Goal: Check status: Check status

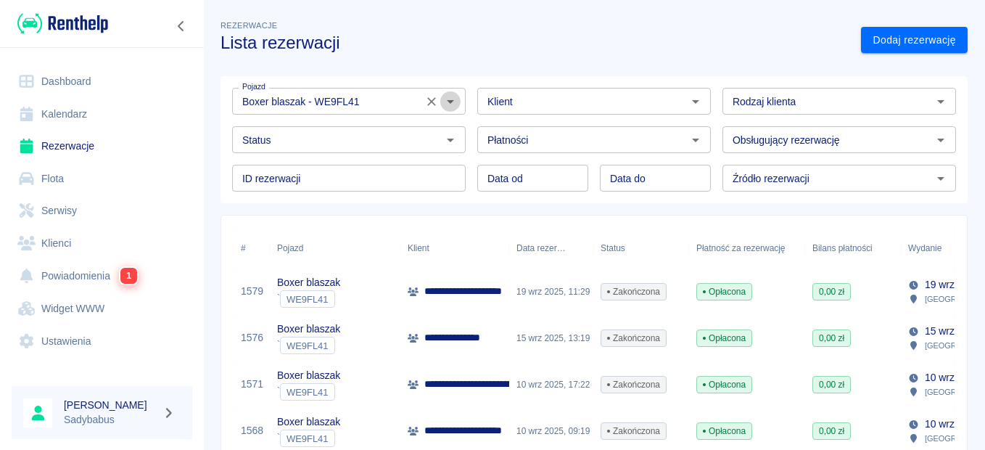
click at [440, 99] on button "Otwórz" at bounding box center [450, 101] width 20 height 20
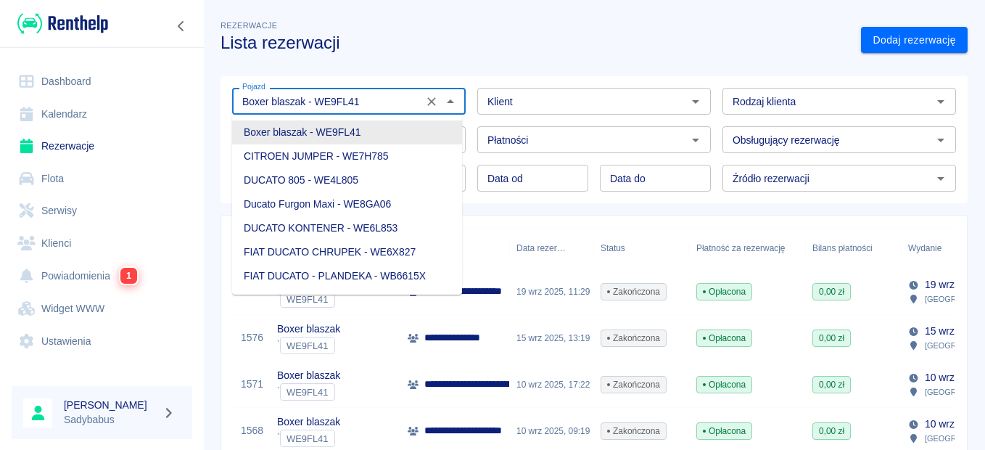
click at [424, 102] on icon "Wyczyść" at bounding box center [431, 101] width 15 height 15
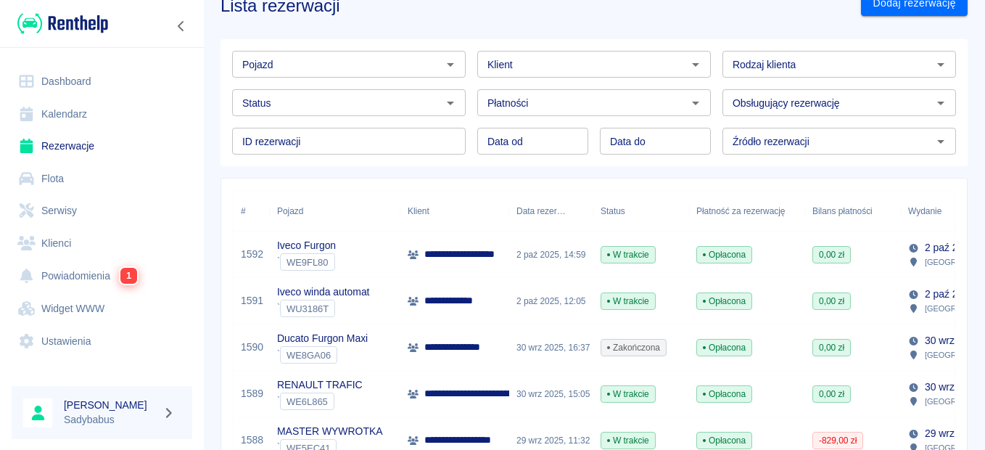
scroll to position [73, 0]
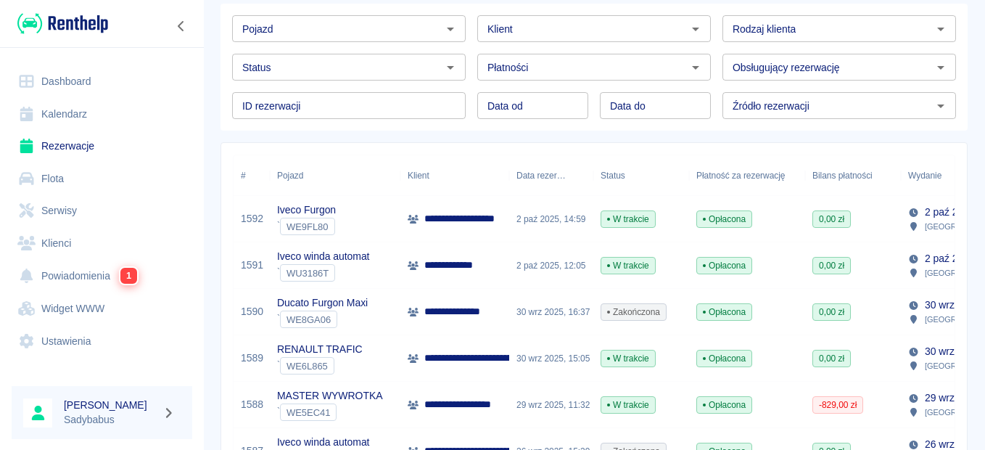
click at [307, 397] on p "MASTER WYWROTKA" at bounding box center [329, 395] width 105 height 15
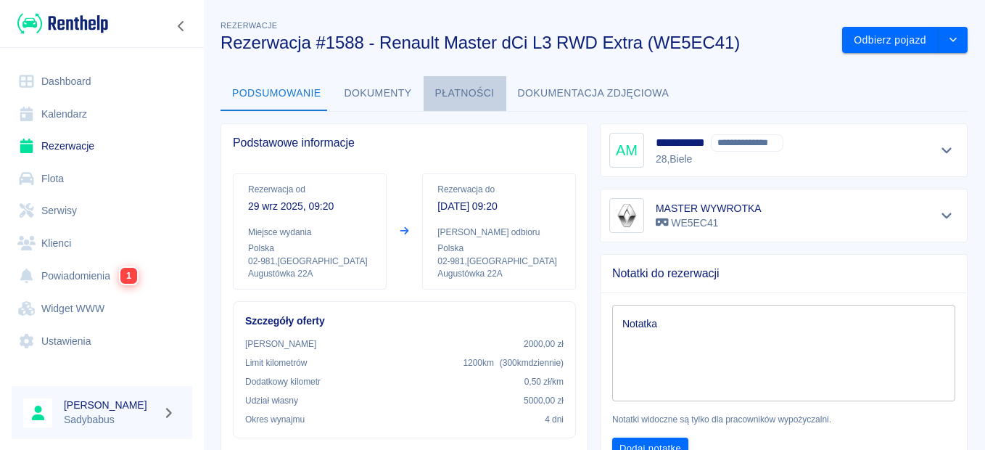
click at [468, 91] on button "Płatności" at bounding box center [464, 93] width 83 height 35
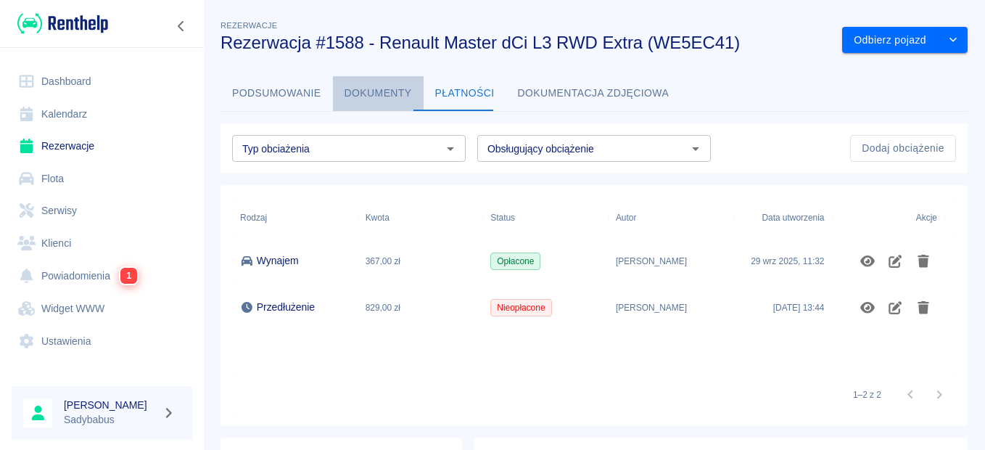
click at [386, 92] on button "Dokumenty" at bounding box center [378, 93] width 91 height 35
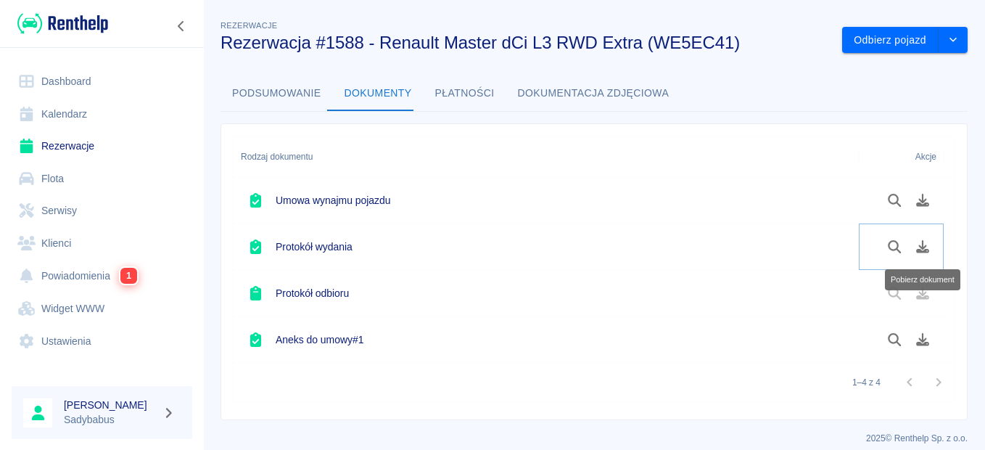
click at [920, 245] on icon "Pobierz dokument" at bounding box center [922, 246] width 17 height 13
click at [924, 196] on icon "Pobierz dokument" at bounding box center [922, 200] width 17 height 13
click at [597, 95] on button "Dokumentacja zdjęciowa" at bounding box center [593, 93] width 175 height 35
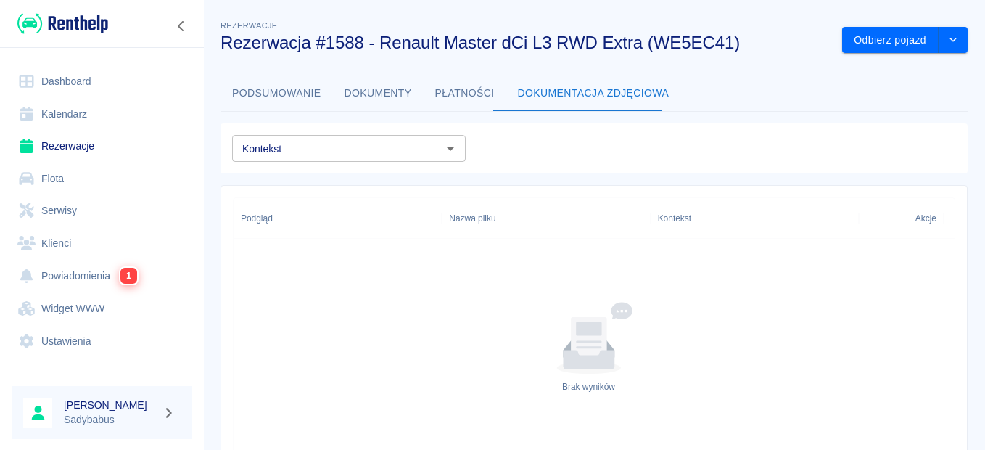
click at [465, 101] on button "Płatności" at bounding box center [464, 93] width 83 height 35
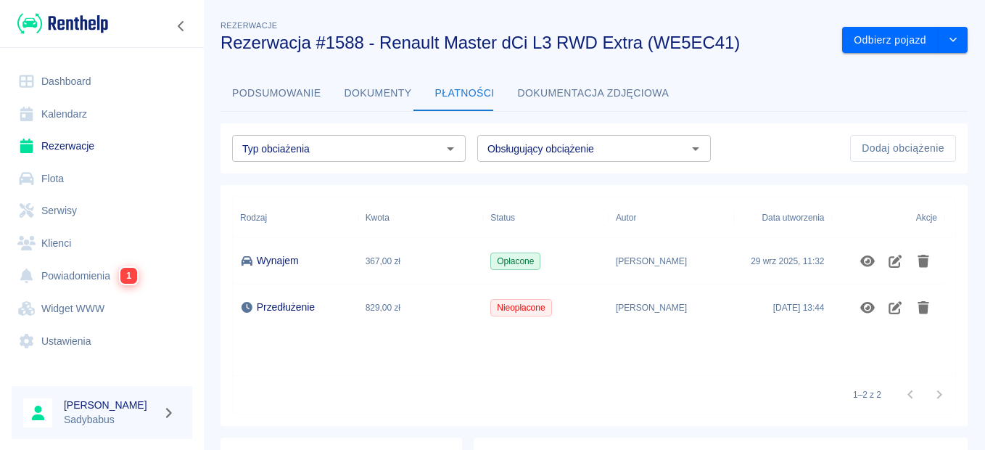
click at [380, 83] on button "Dokumenty" at bounding box center [378, 93] width 91 height 35
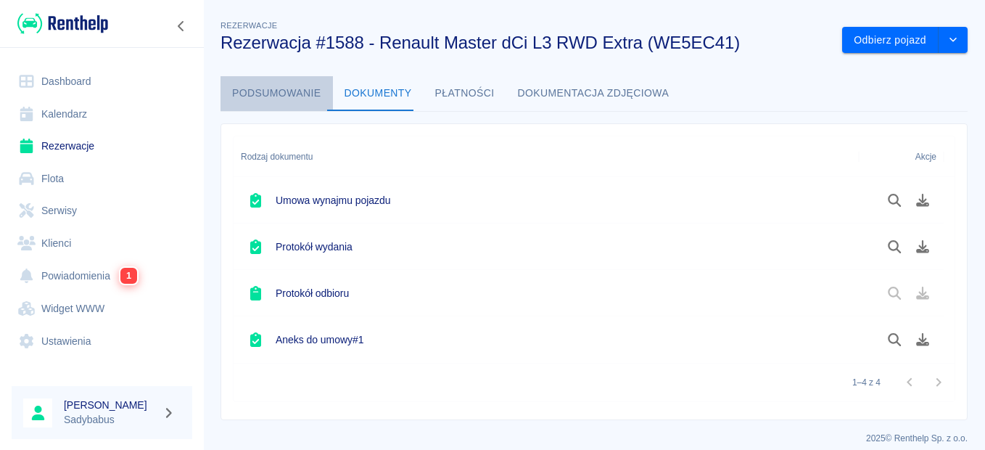
click at [289, 96] on button "Podsumowanie" at bounding box center [276, 93] width 112 height 35
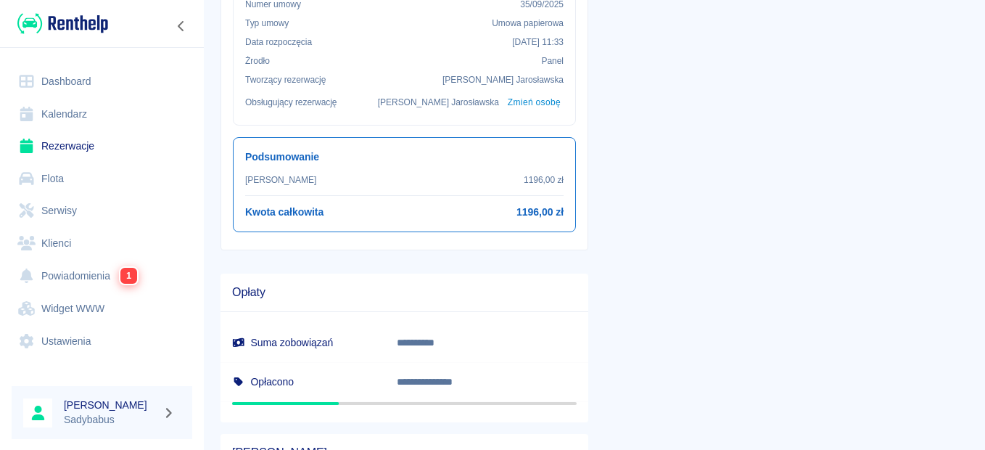
scroll to position [508, 0]
